Goal: Task Accomplishment & Management: Use online tool/utility

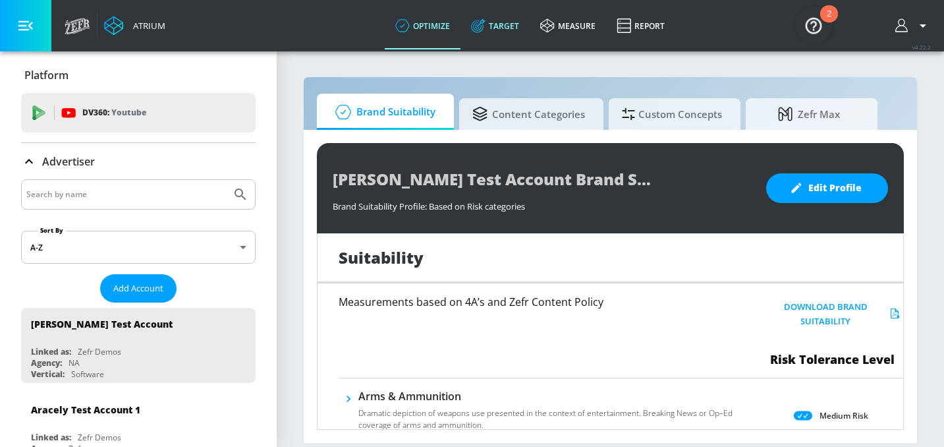
click at [513, 26] on link "Target" at bounding box center [495, 25] width 69 height 47
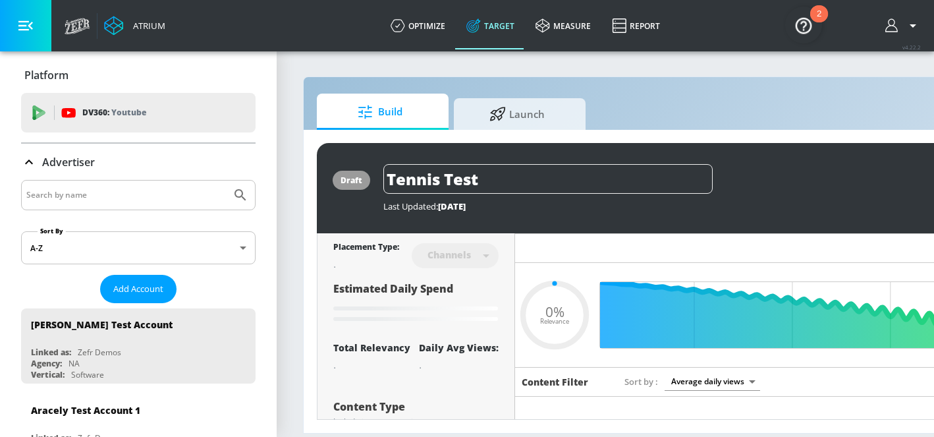
click at [121, 192] on input "Search by name" at bounding box center [126, 194] width 200 height 17
type input "0.22"
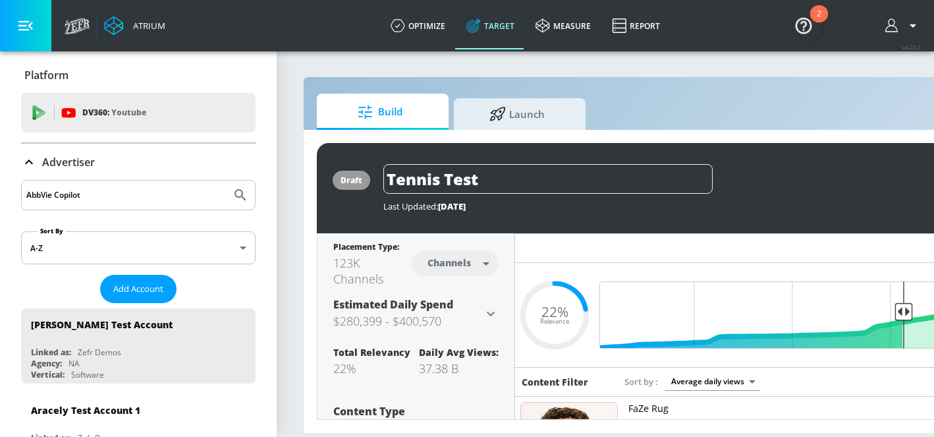
click at [226, 181] on button "Submit Search" at bounding box center [240, 195] width 29 height 29
click at [63, 197] on input "AbbVie Copilot" at bounding box center [126, 194] width 200 height 17
type input "AbbVie Co-pilot"
click at [226, 181] on button "Submit Search" at bounding box center [240, 195] width 29 height 29
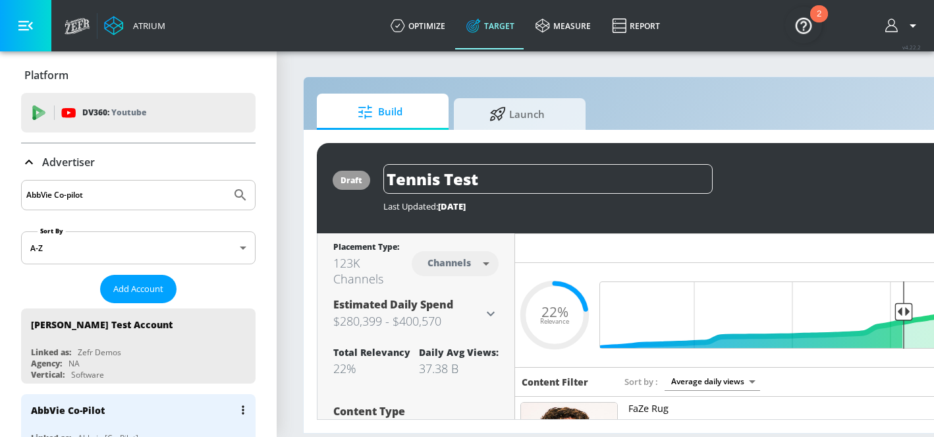
click at [94, 413] on div "AbbVie Co-Pilot" at bounding box center [68, 410] width 74 height 13
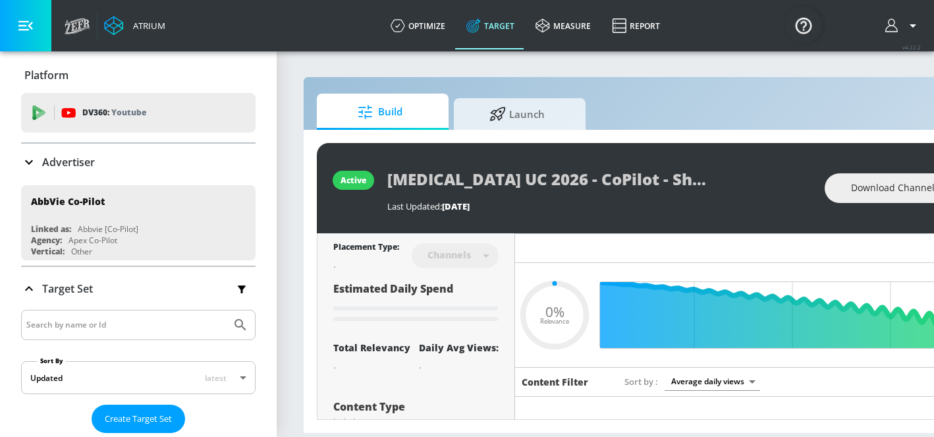
type input "0.05"
click at [84, 324] on input "Search by name or Id" at bounding box center [126, 324] width 200 height 17
type input "bcm"
click at [226, 310] on button "Submit Search" at bounding box center [240, 324] width 29 height 29
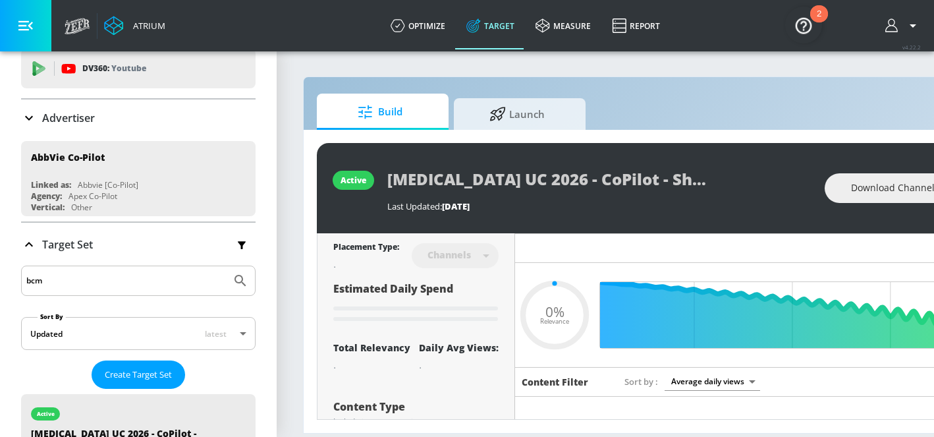
scroll to position [215, 0]
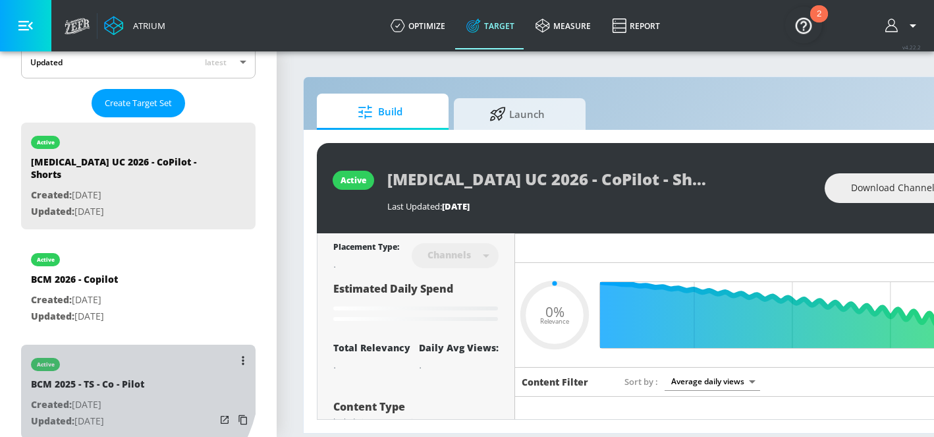
click at [125, 378] on div "BCM 2025 - TS - Co - Pilot" at bounding box center [87, 387] width 113 height 19
type input "BCM 2025 - TS - Co - Pilot"
type input "0.05"
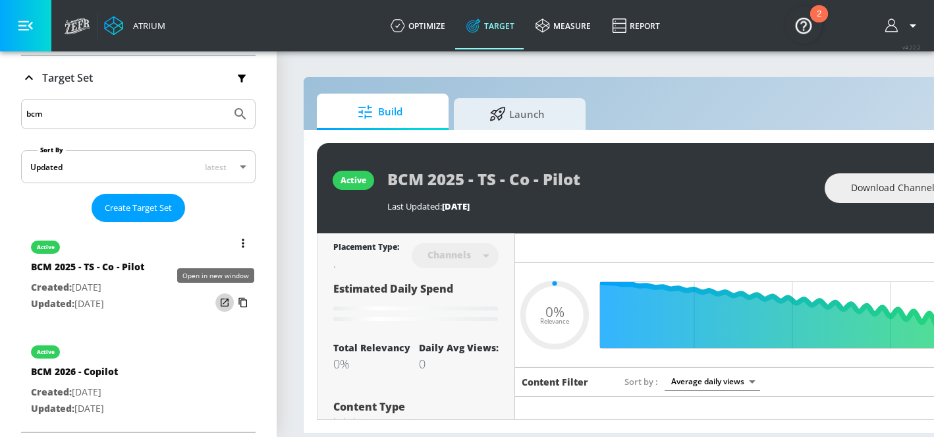
click at [218, 300] on icon "list of Target Set" at bounding box center [224, 302] width 13 height 13
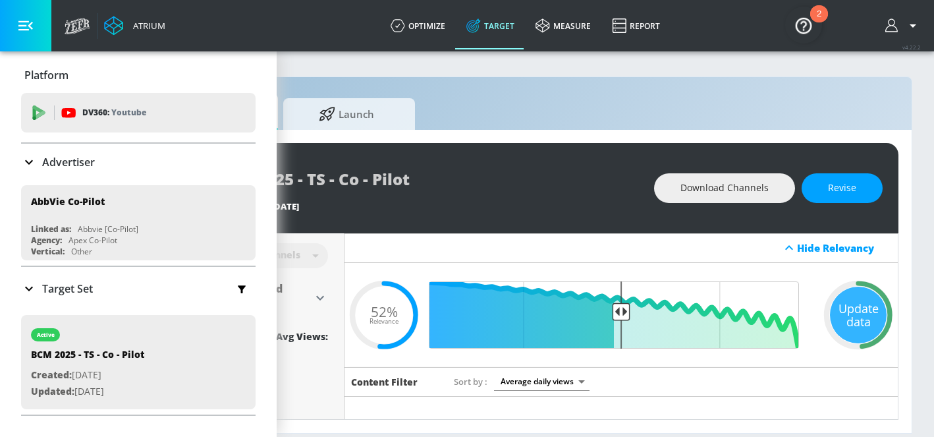
scroll to position [0, 185]
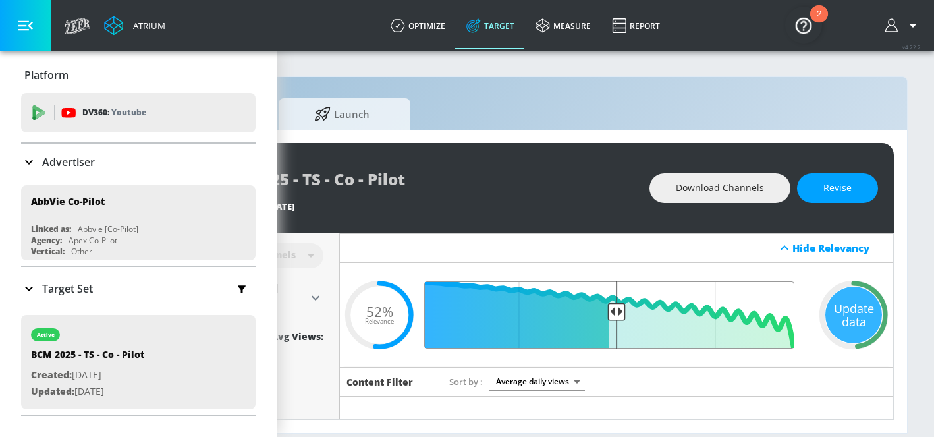
click at [666, 314] on input "Final Threshold" at bounding box center [616, 314] width 369 height 67
click at [617, 309] on input "Final Threshold" at bounding box center [616, 314] width 369 height 67
click at [832, 190] on span "Revise" at bounding box center [838, 188] width 28 height 16
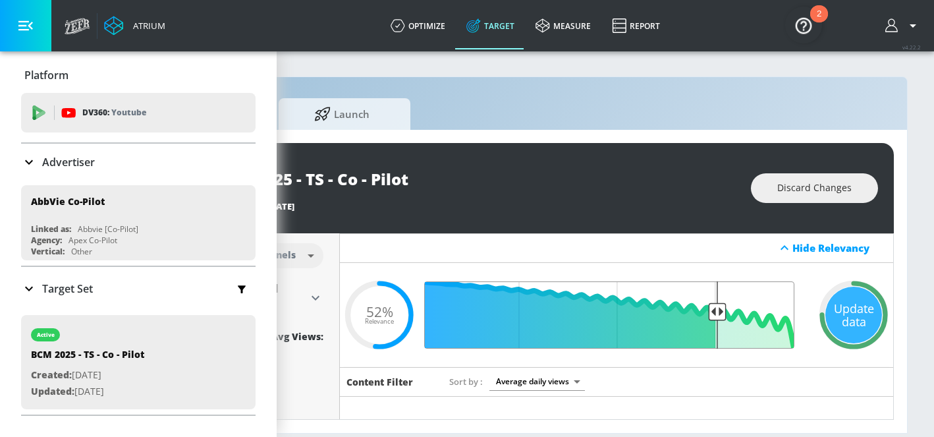
drag, startPoint x: 608, startPoint y: 307, endPoint x: 707, endPoint y: 308, distance: 98.8
click at [707, 308] on input "Final Threshold" at bounding box center [616, 314] width 369 height 67
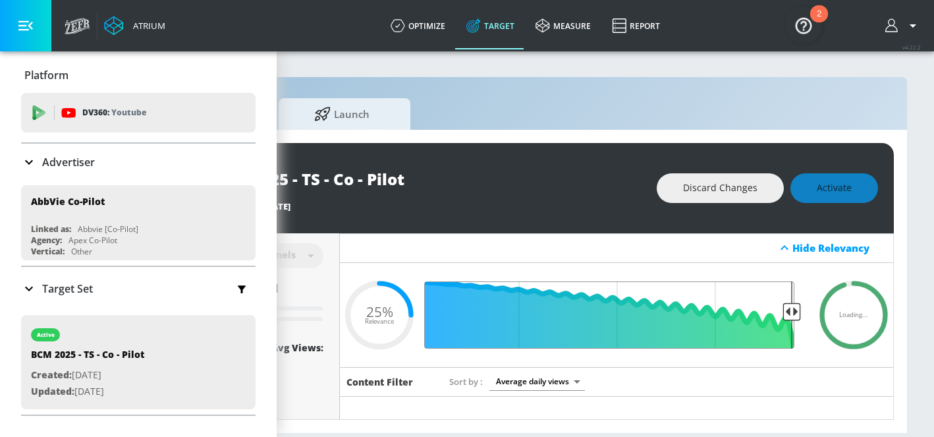
drag, startPoint x: 714, startPoint y: 310, endPoint x: 812, endPoint y: 308, distance: 98.2
click at [801, 309] on input "Final Threshold" at bounding box center [616, 314] width 369 height 67
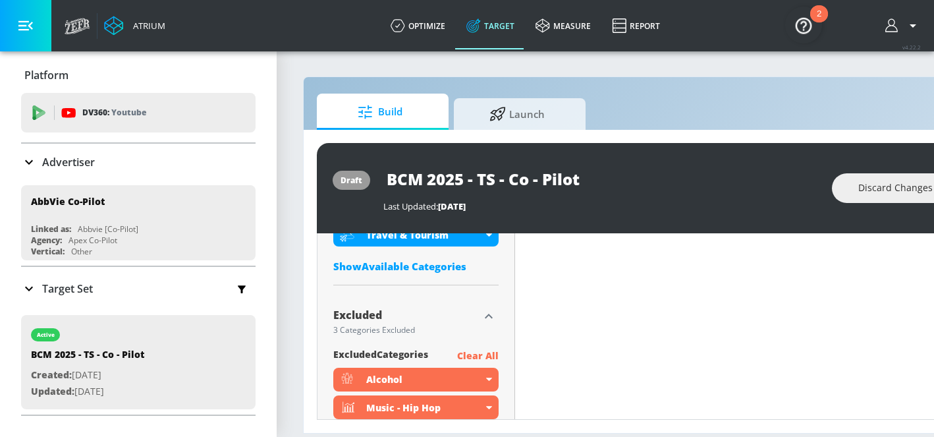
scroll to position [740, 0]
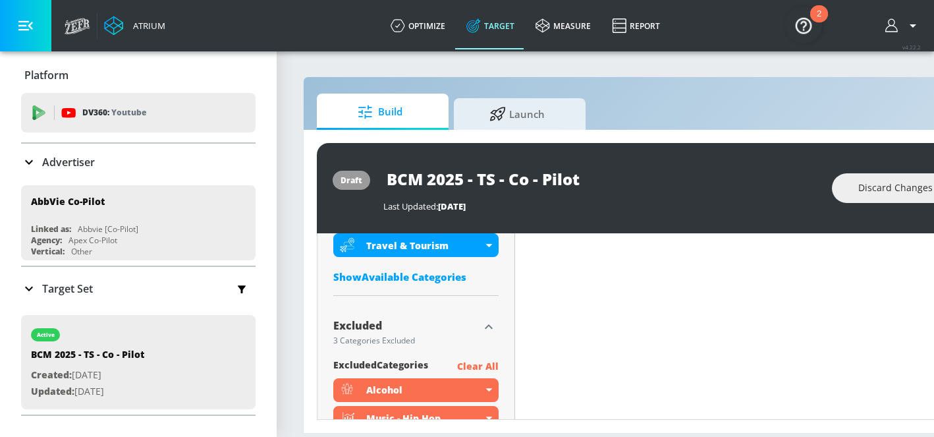
click at [432, 270] on div "Show Available Categories" at bounding box center [415, 276] width 165 height 13
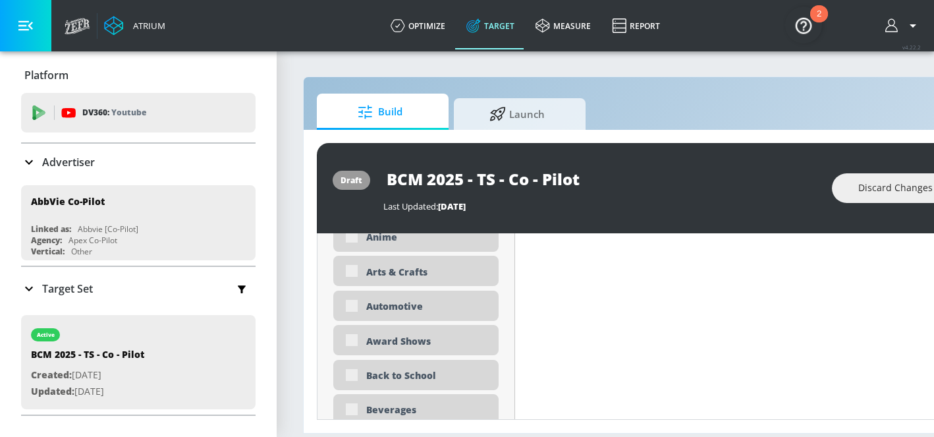
scroll to position [892, 0]
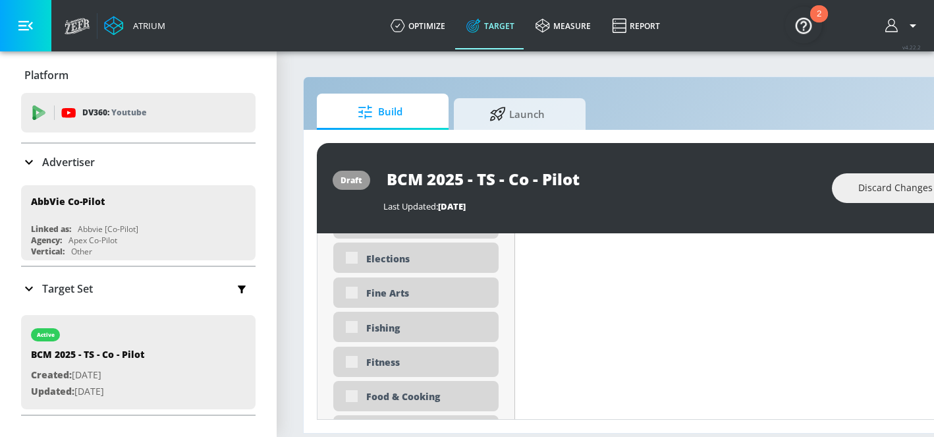
type input "0.25"
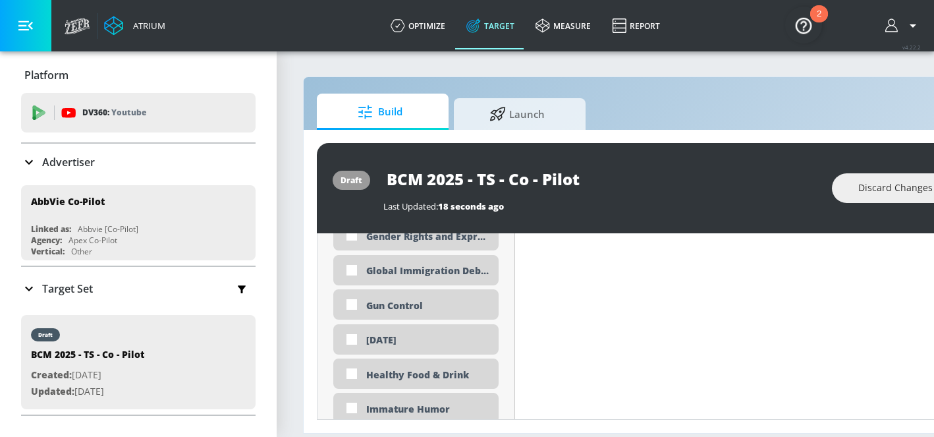
scroll to position [2211, 0]
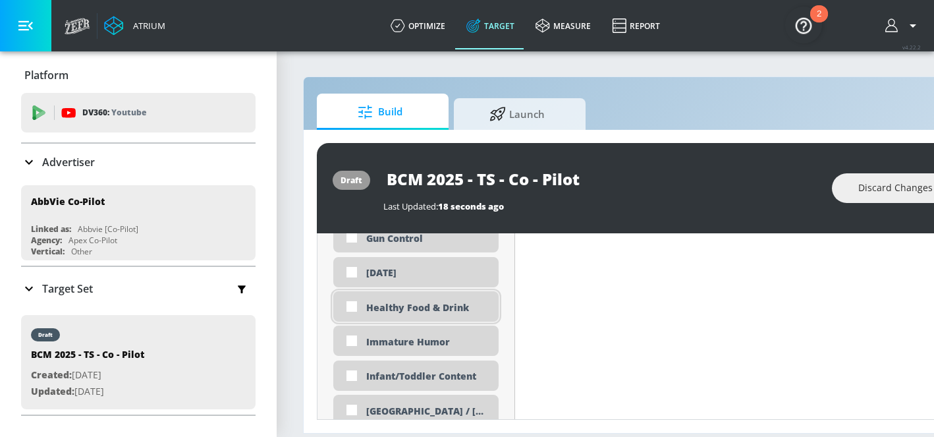
click at [418, 301] on div "Healthy Food & Drink" at bounding box center [427, 307] width 123 height 13
checkbox input "true"
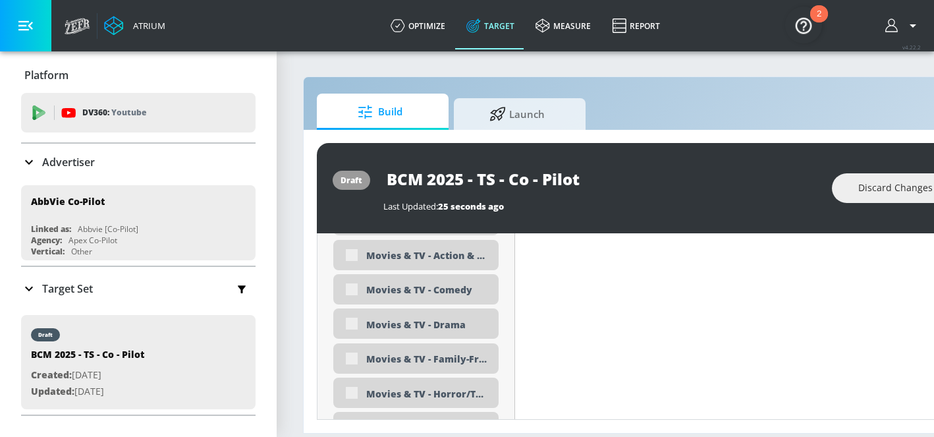
scroll to position [2586, 0]
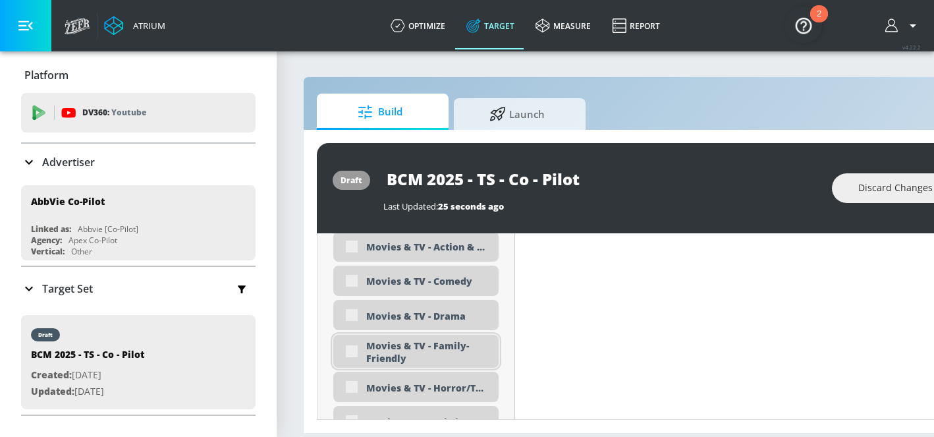
click at [423, 341] on div "Movies & TV - Family-Friendly" at bounding box center [427, 351] width 123 height 25
click at [353, 341] on div "Movies & TV - Family-Friendly" at bounding box center [415, 350] width 165 height 30
click at [380, 339] on div "Movies & TV - Family-Friendly" at bounding box center [427, 351] width 123 height 25
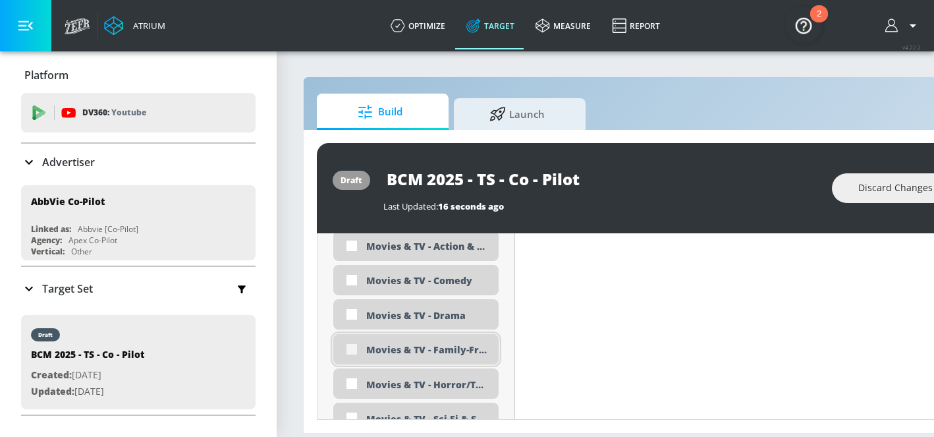
click at [349, 341] on input "checkbox" at bounding box center [352, 349] width 24 height 24
checkbox input "true"
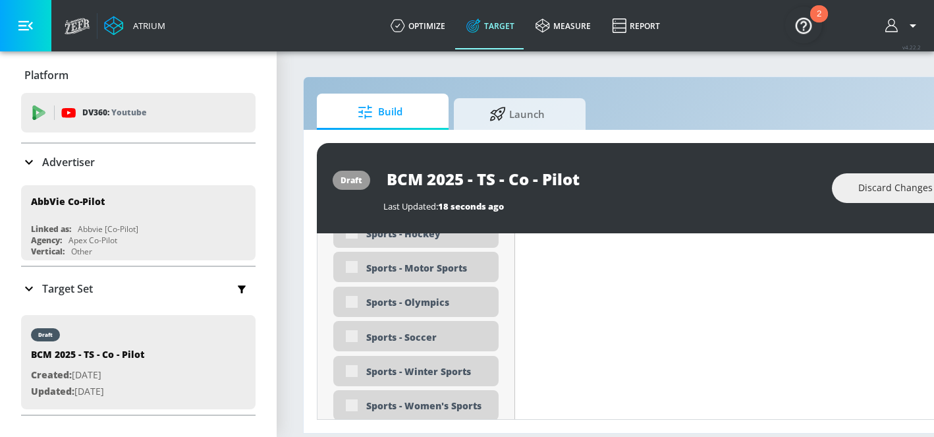
scroll to position [3707, 0]
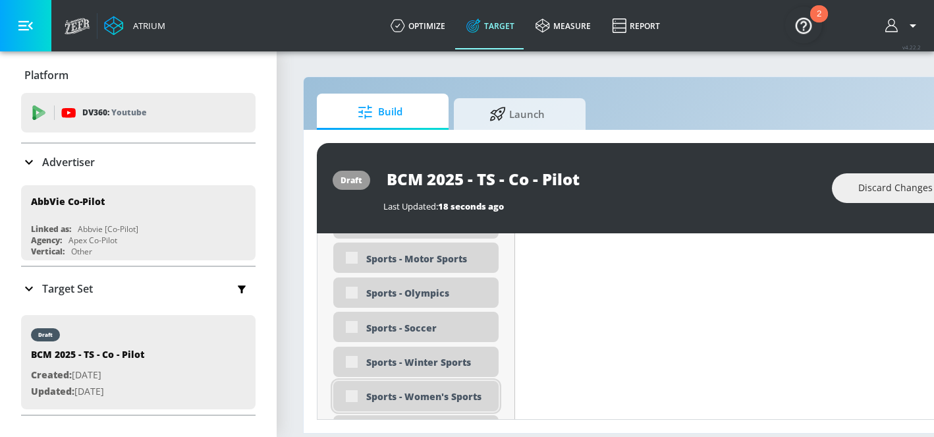
click at [353, 383] on div "Sports - Women's Sports" at bounding box center [415, 396] width 165 height 30
click at [351, 386] on div "Sports - Women's Sports" at bounding box center [415, 396] width 165 height 30
click at [351, 387] on input "checkbox" at bounding box center [352, 396] width 24 height 24
checkbox input "true"
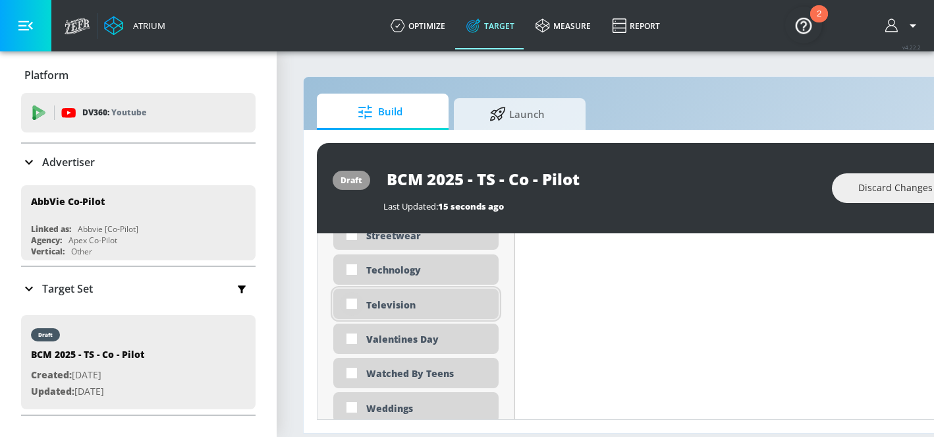
click at [355, 292] on input "checkbox" at bounding box center [352, 304] width 24 height 24
checkbox input "true"
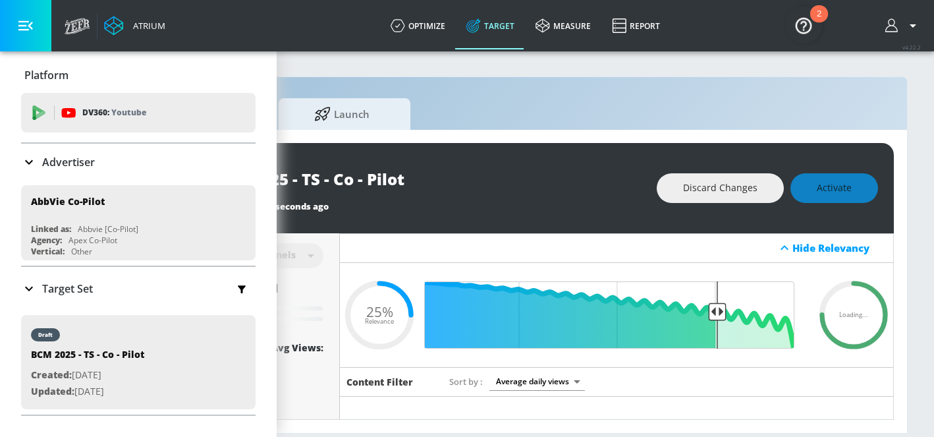
scroll to position [10, 185]
drag, startPoint x: 708, startPoint y: 302, endPoint x: 782, endPoint y: 306, distance: 73.9
click at [782, 306] on input "Final Threshold" at bounding box center [616, 314] width 369 height 67
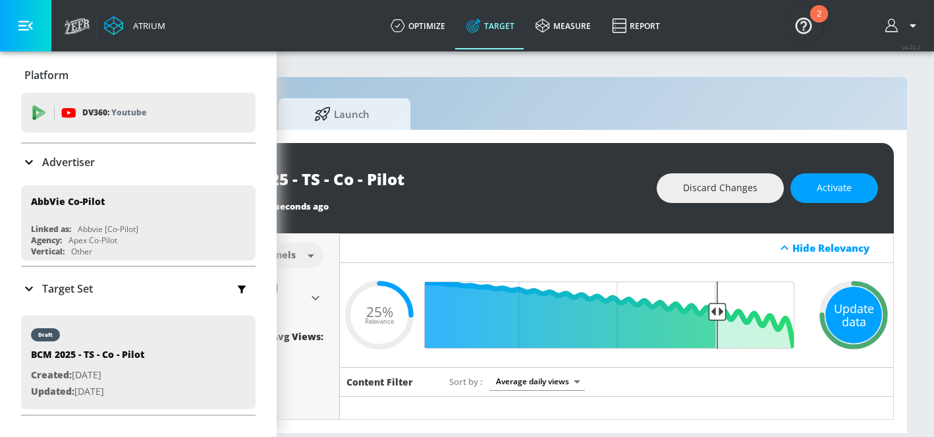
click at [834, 307] on div "Update data" at bounding box center [854, 315] width 57 height 57
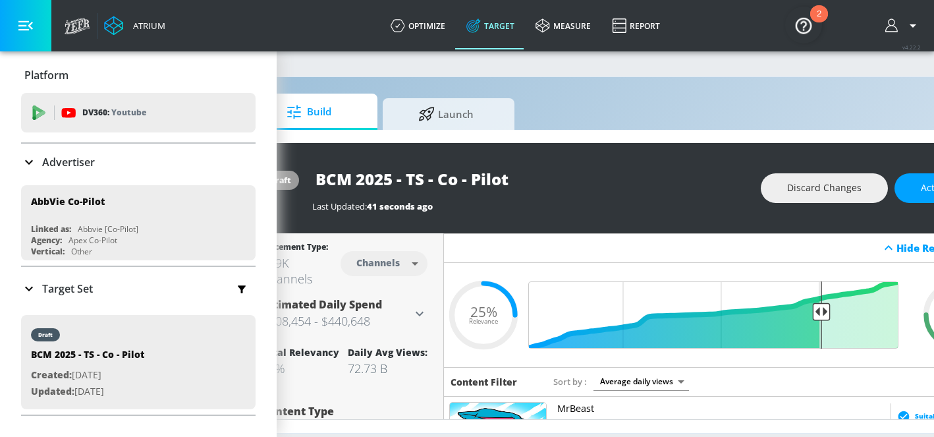
scroll to position [10, 176]
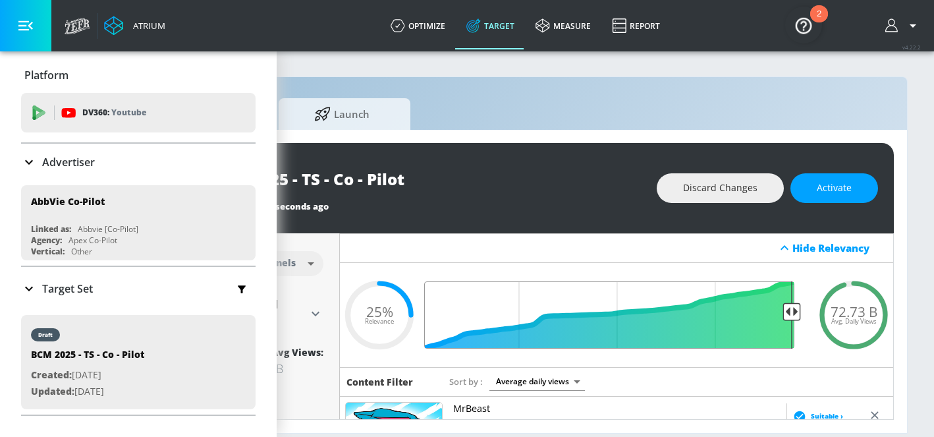
drag, startPoint x: 718, startPoint y: 299, endPoint x: 808, endPoint y: 299, distance: 89.6
type input "0.05"
click at [801, 299] on input "Final Threshold" at bounding box center [616, 314] width 369 height 67
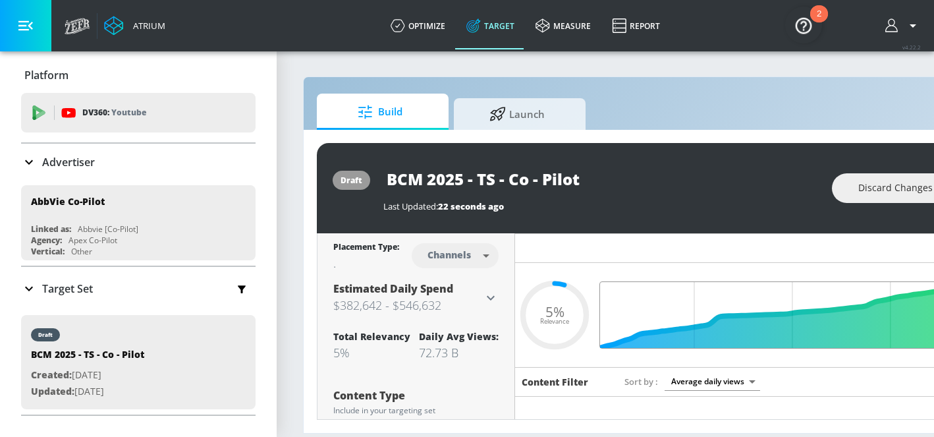
scroll to position [0, 185]
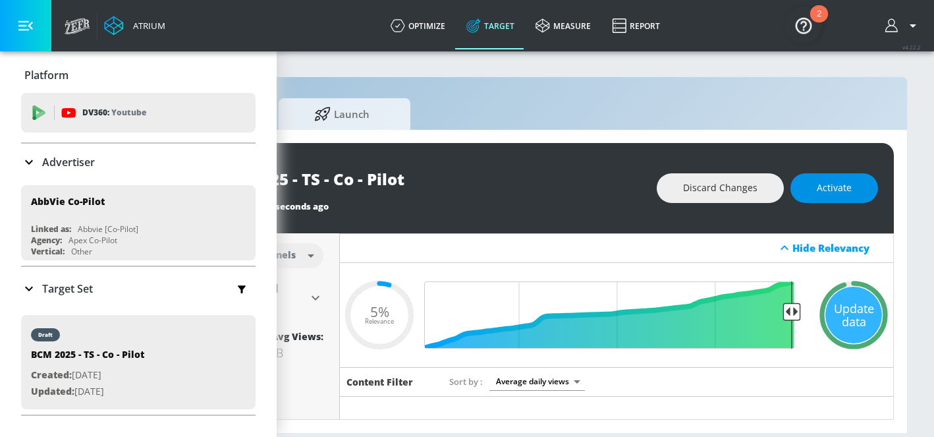
click at [857, 188] on button "Activate" at bounding box center [835, 188] width 88 height 30
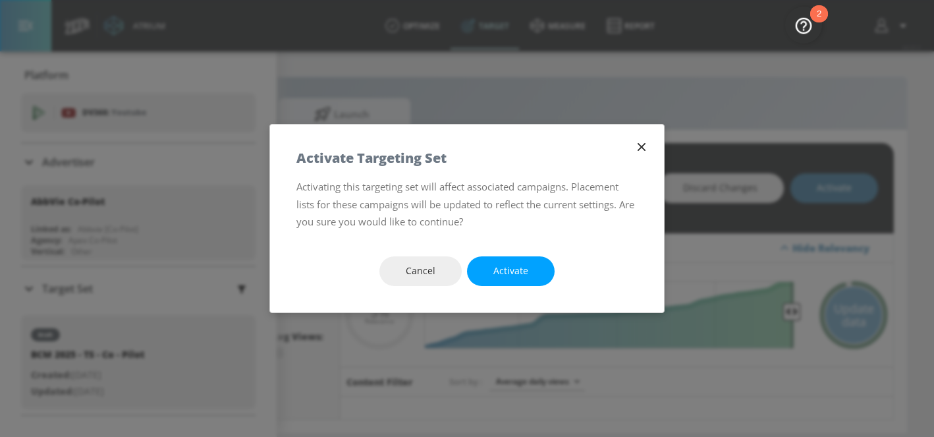
scroll to position [0, 175]
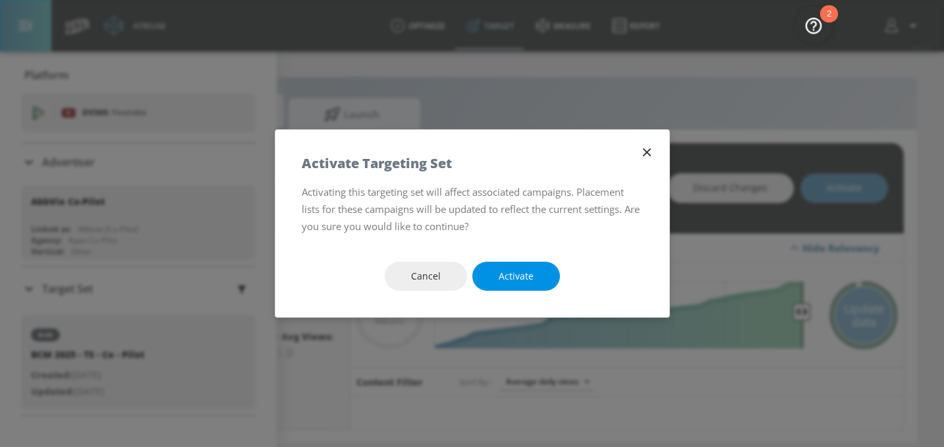
click at [540, 283] on button "Activate" at bounding box center [516, 277] width 88 height 30
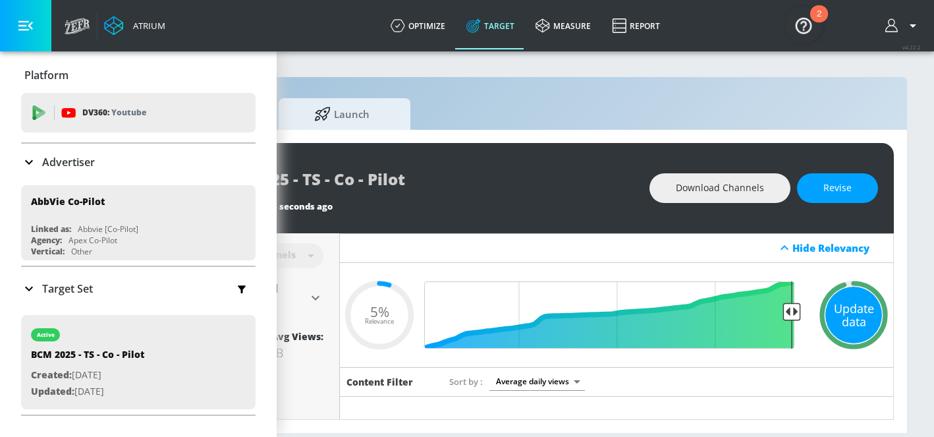
click at [854, 318] on div "Update data" at bounding box center [854, 315] width 57 height 57
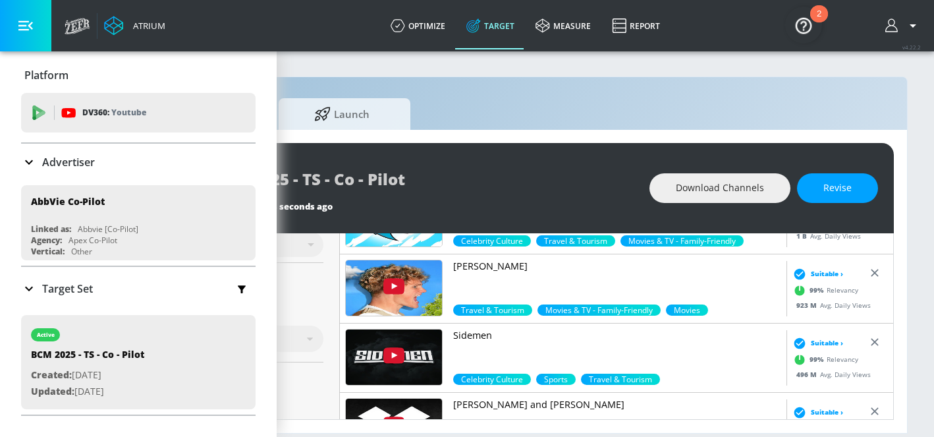
scroll to position [0, 0]
